Goal: Transaction & Acquisition: Purchase product/service

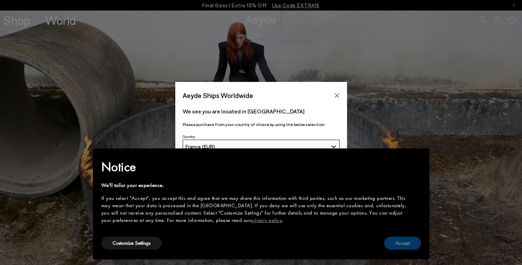
click at [402, 242] on button "Accept" at bounding box center [402, 243] width 37 height 13
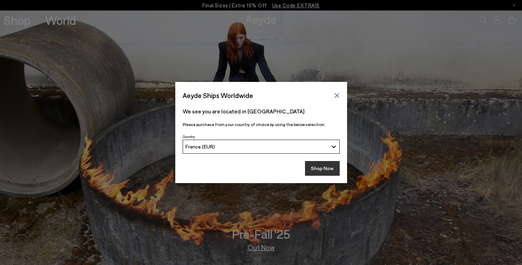
click at [322, 166] on button "Shop Now" at bounding box center [322, 168] width 35 height 15
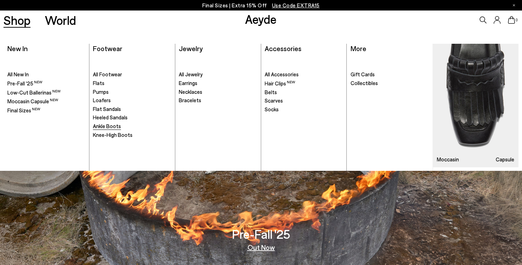
click at [103, 126] on span "Ankle Boots" at bounding box center [107, 126] width 28 height 6
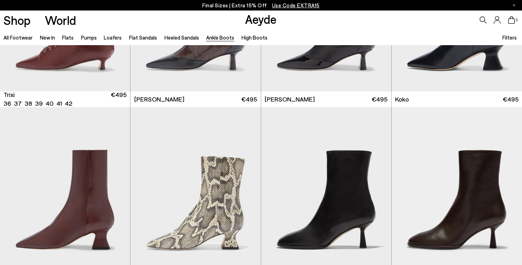
scroll to position [298, 0]
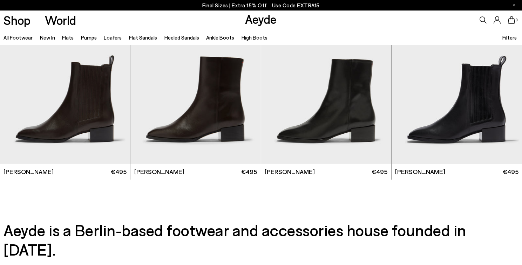
scroll to position [1493, 0]
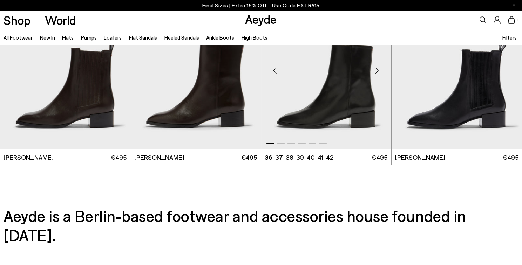
click at [348, 104] on img "1 / 6" at bounding box center [326, 68] width 130 height 164
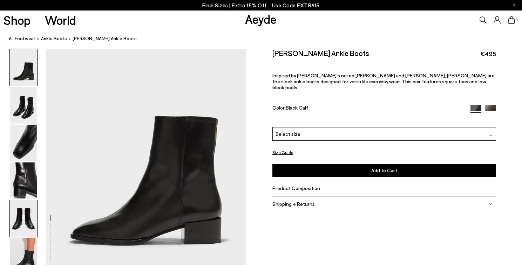
scroll to position [68, 0]
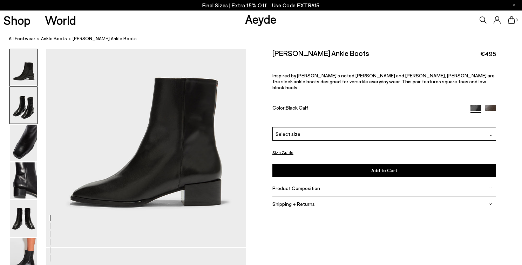
click at [27, 103] on img at bounding box center [23, 105] width 27 height 37
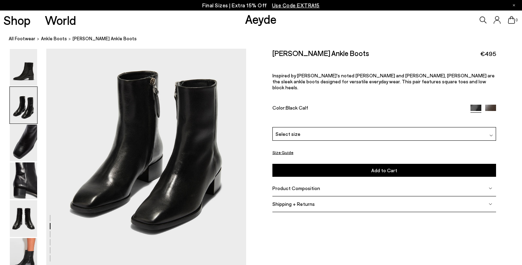
scroll to position [321, 0]
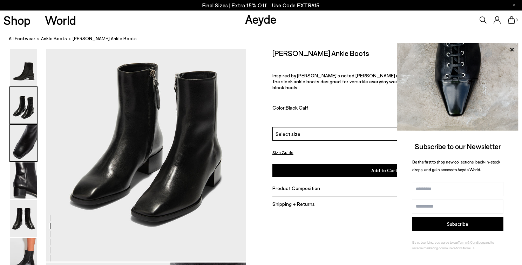
click at [21, 151] on img at bounding box center [23, 143] width 27 height 37
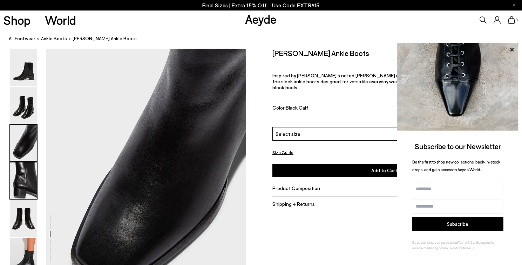
click at [21, 174] on img at bounding box center [23, 181] width 27 height 37
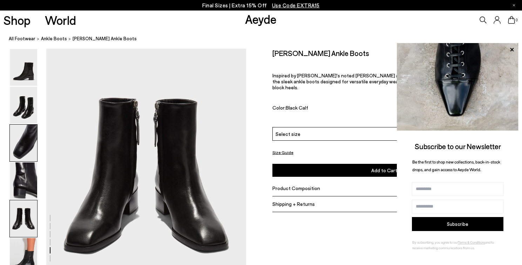
scroll to position [1126, 0]
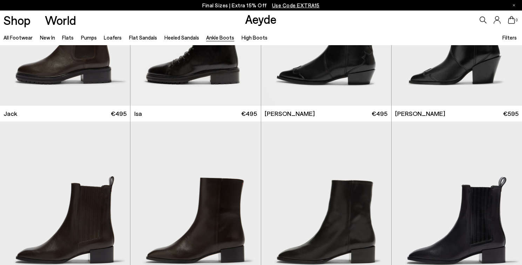
scroll to position [1362, 0]
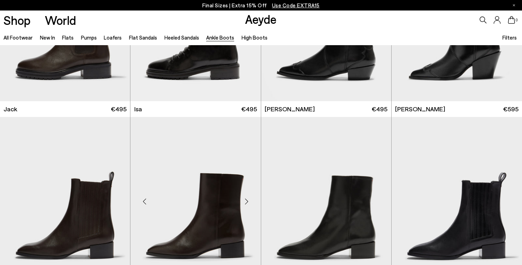
click at [219, 198] on img "1 / 6" at bounding box center [195, 199] width 130 height 164
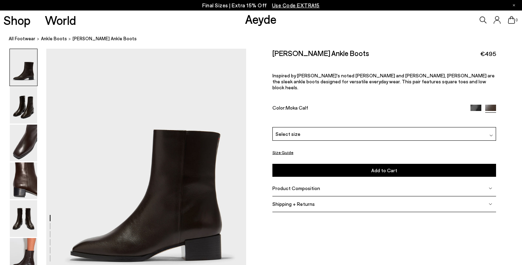
scroll to position [13, 0]
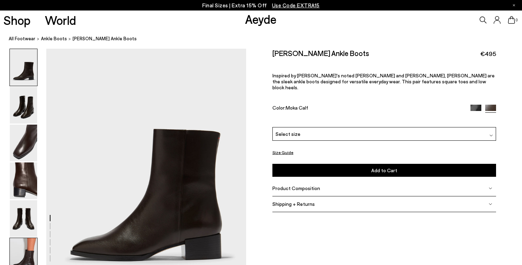
click at [25, 250] on img at bounding box center [23, 256] width 27 height 37
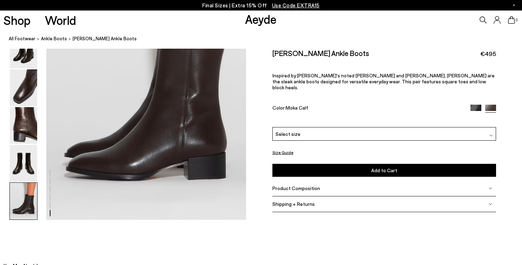
scroll to position [1441, 0]
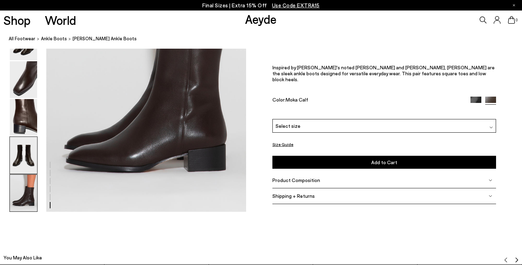
click at [26, 154] on img at bounding box center [23, 155] width 27 height 37
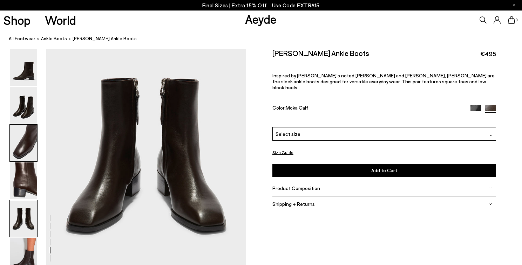
scroll to position [1071, 0]
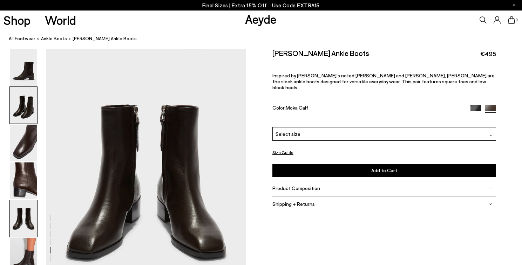
click at [24, 103] on img at bounding box center [23, 105] width 27 height 37
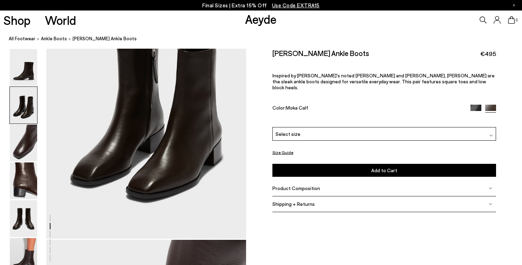
scroll to position [345, 0]
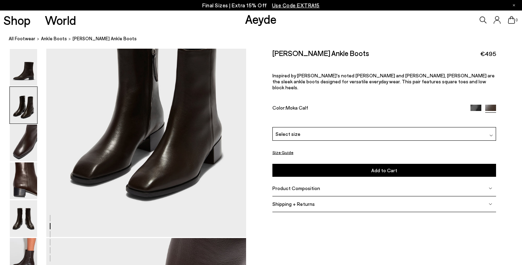
click at [474, 105] on img at bounding box center [475, 110] width 11 height 11
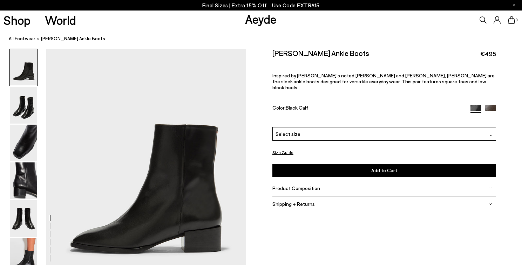
scroll to position [22, 0]
click at [20, 39] on link "All Footwear" at bounding box center [22, 38] width 27 height 7
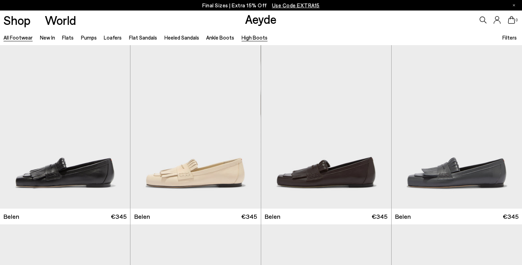
click at [251, 40] on link "High Boots" at bounding box center [254, 37] width 26 height 6
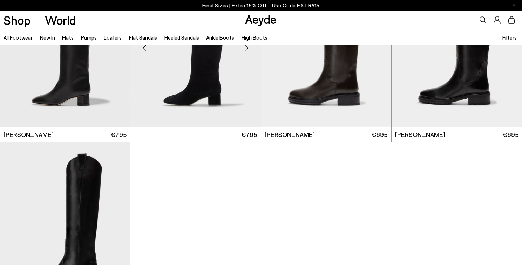
scroll to position [263, 0]
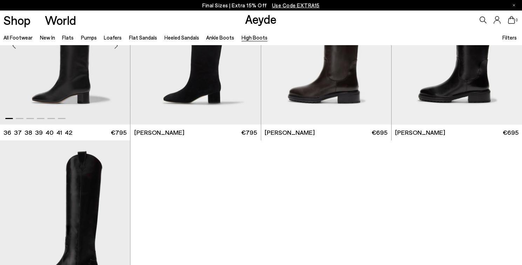
click at [97, 83] on img "1 / 6" at bounding box center [65, 43] width 130 height 164
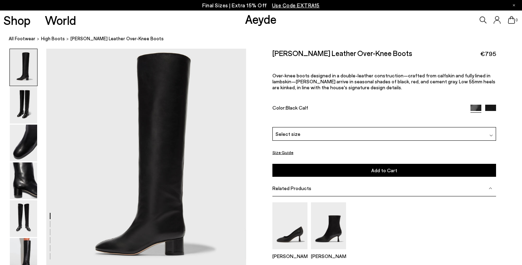
click at [417, 210] on div "[PERSON_NAME]" at bounding box center [384, 233] width 224 height 62
click at [143, 23] on div "Shop World Aeyde 0" at bounding box center [261, 20] width 522 height 19
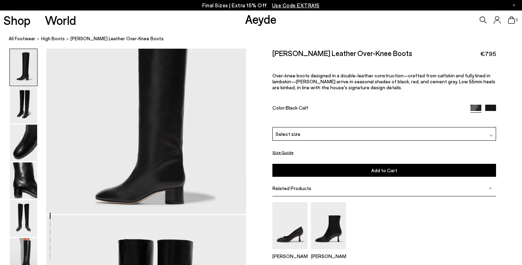
scroll to position [102, 0]
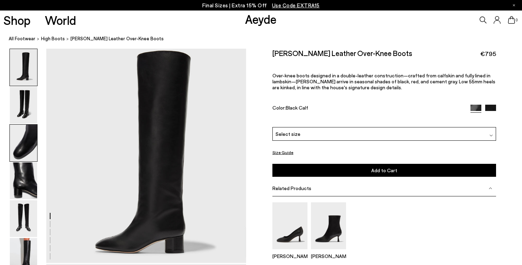
click at [18, 144] on img at bounding box center [23, 143] width 27 height 37
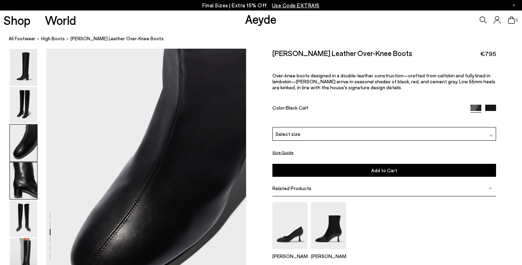
click at [23, 179] on img at bounding box center [23, 181] width 27 height 37
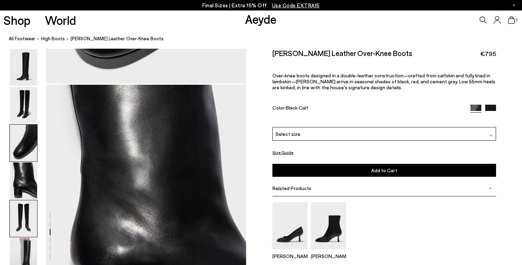
click at [25, 218] on img at bounding box center [23, 218] width 27 height 37
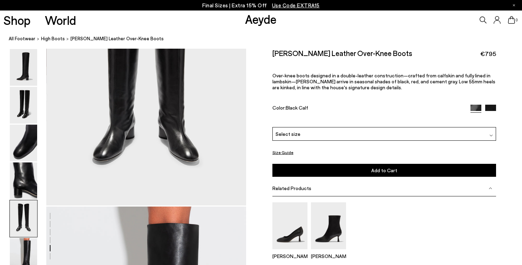
scroll to position [1128, 0]
